Goal: Connect with others: Participate in discussion

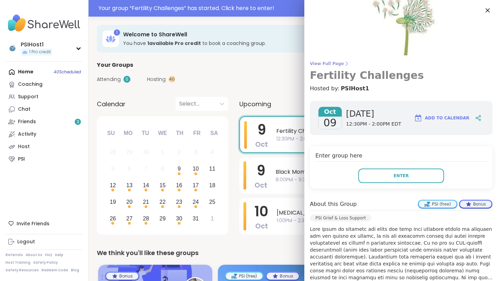
click at [340, 77] on h3 "Fertility Challenges" at bounding box center [401, 75] width 183 height 12
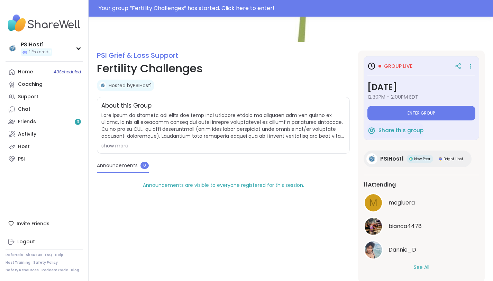
scroll to position [62, 0]
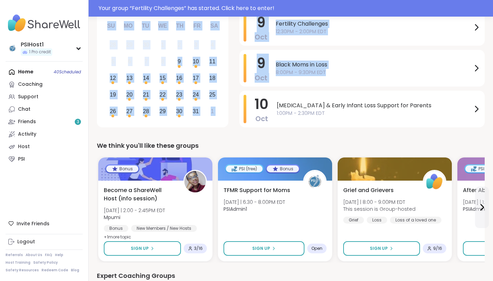
scroll to position [110, 0]
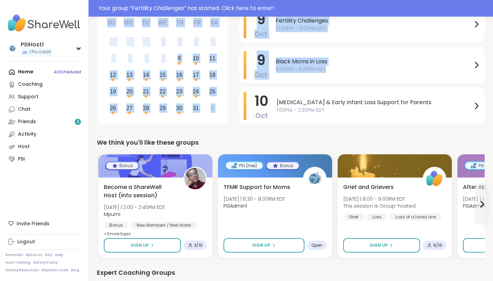
drag, startPoint x: 497, startPoint y: 23, endPoint x: 497, endPoint y: 53, distance: 29.7
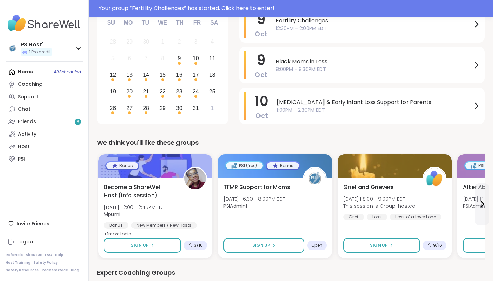
click at [449, 141] on div "We think you'll like these groups" at bounding box center [290, 143] width 387 height 10
